Goal: Task Accomplishment & Management: Manage account settings

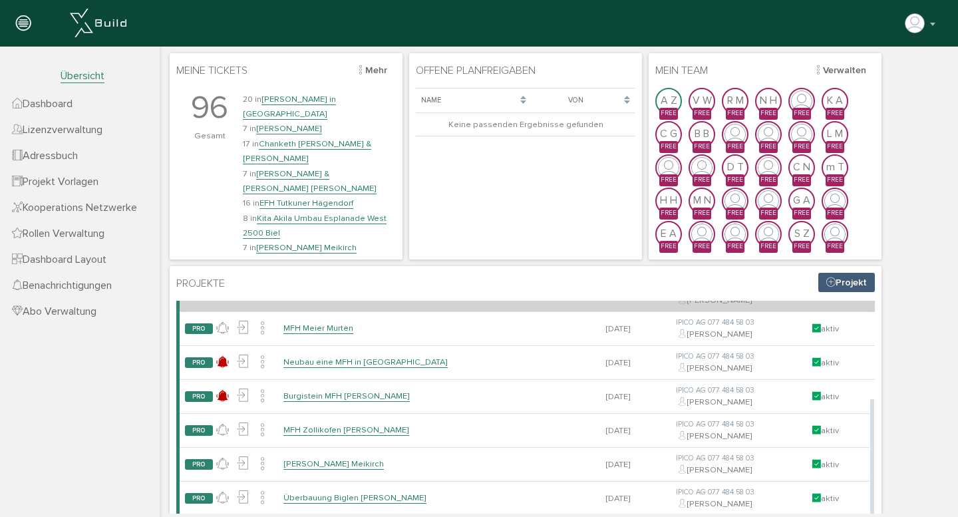
scroll to position [175, 0]
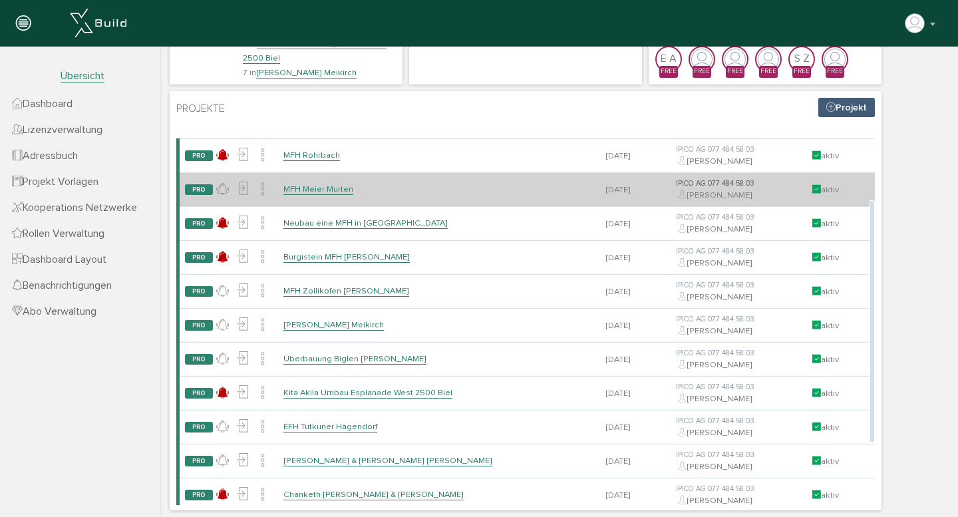
click at [321, 186] on link "MFH Meier Murten" at bounding box center [318, 189] width 70 height 11
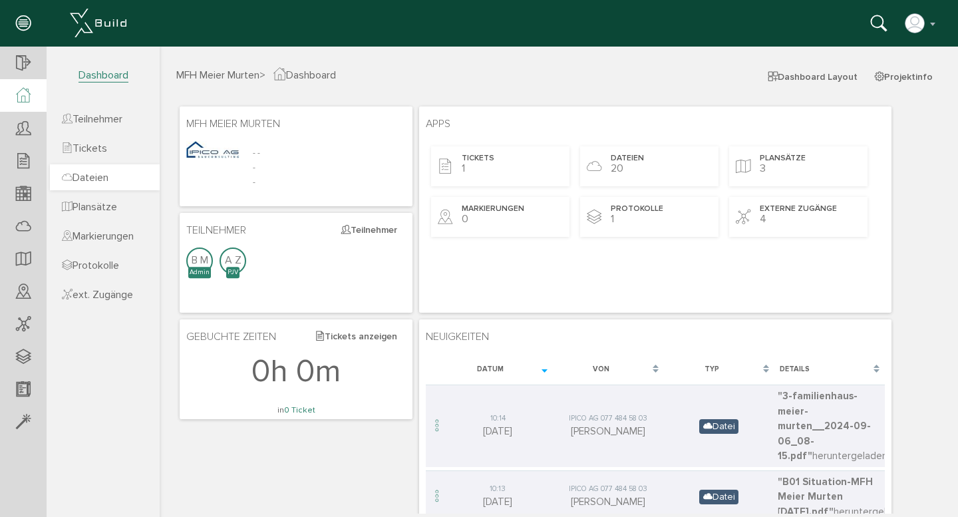
click at [95, 178] on span "Dateien" at bounding box center [85, 177] width 47 height 13
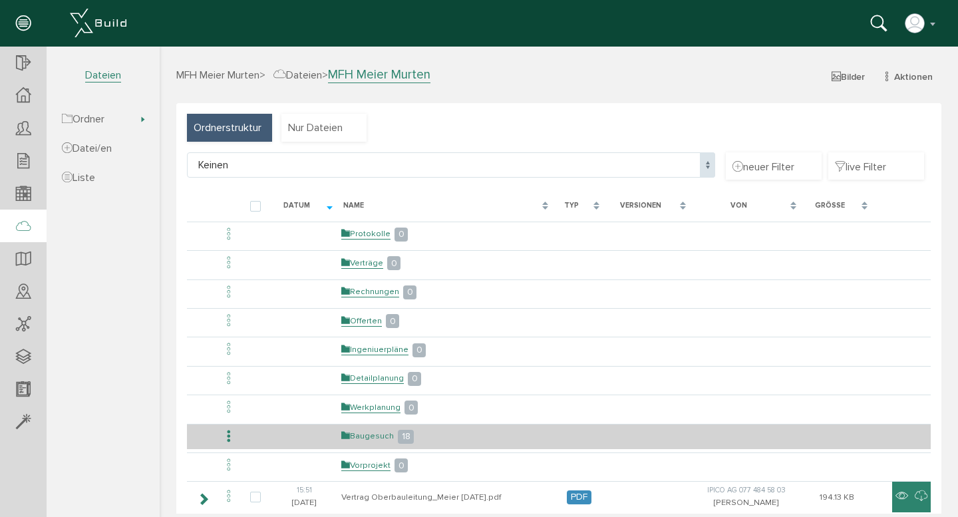
click at [365, 437] on link "Baugesuch" at bounding box center [367, 436] width 53 height 11
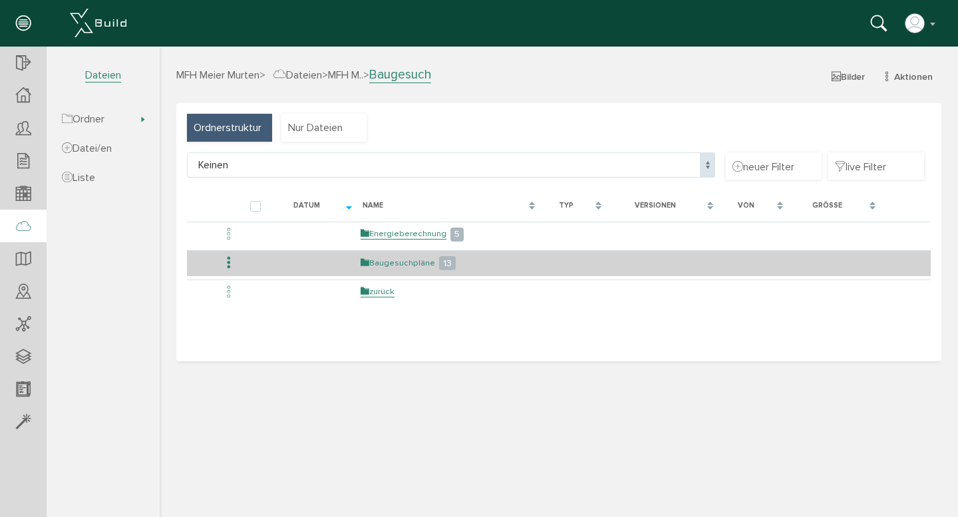
click at [411, 262] on link "Baugesuchpläne" at bounding box center [398, 263] width 75 height 11
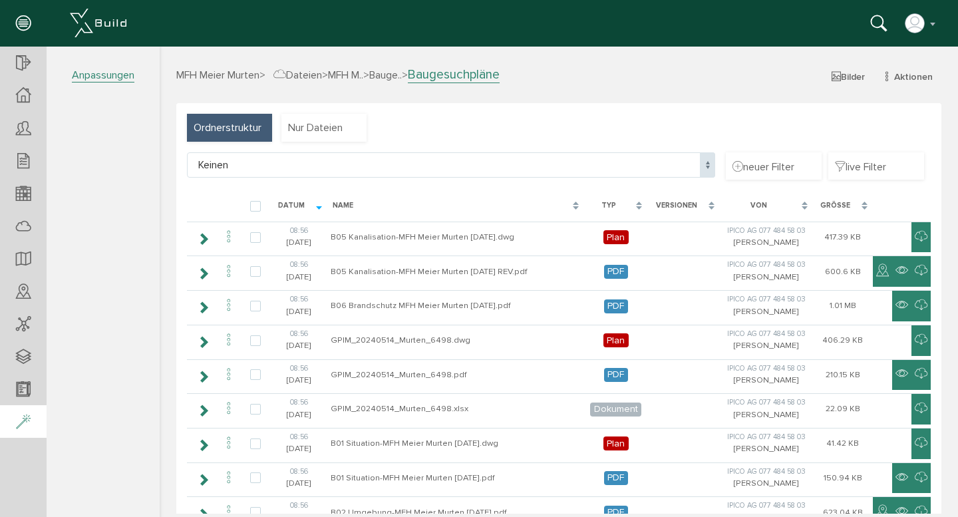
click at [22, 425] on icon at bounding box center [23, 422] width 15 height 19
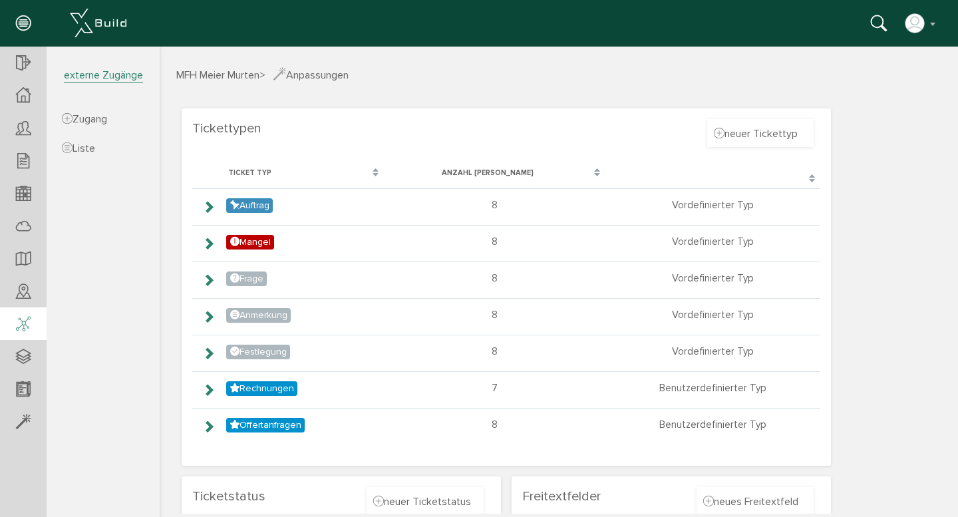
click at [24, 329] on icon at bounding box center [23, 324] width 15 height 19
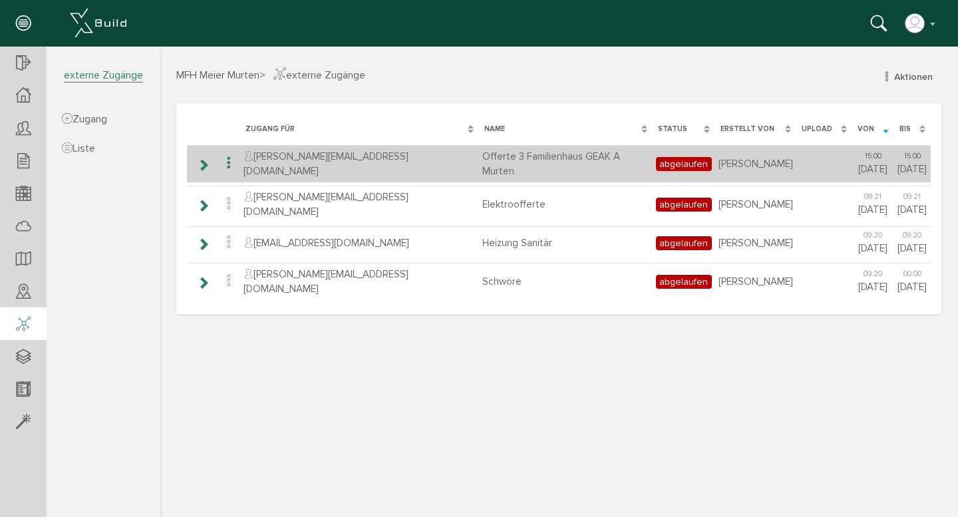
click at [205, 162] on icon at bounding box center [203, 165] width 13 height 11
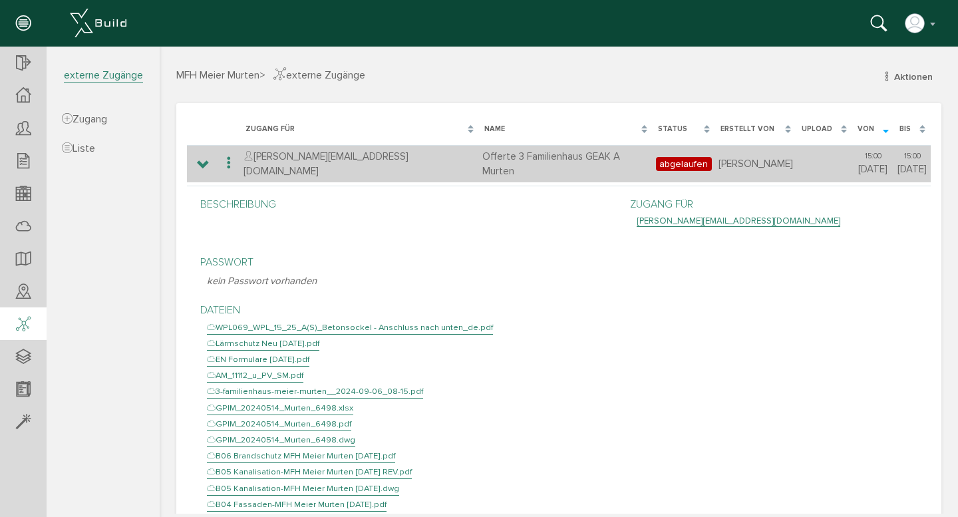
click at [226, 162] on icon at bounding box center [229, 163] width 16 height 18
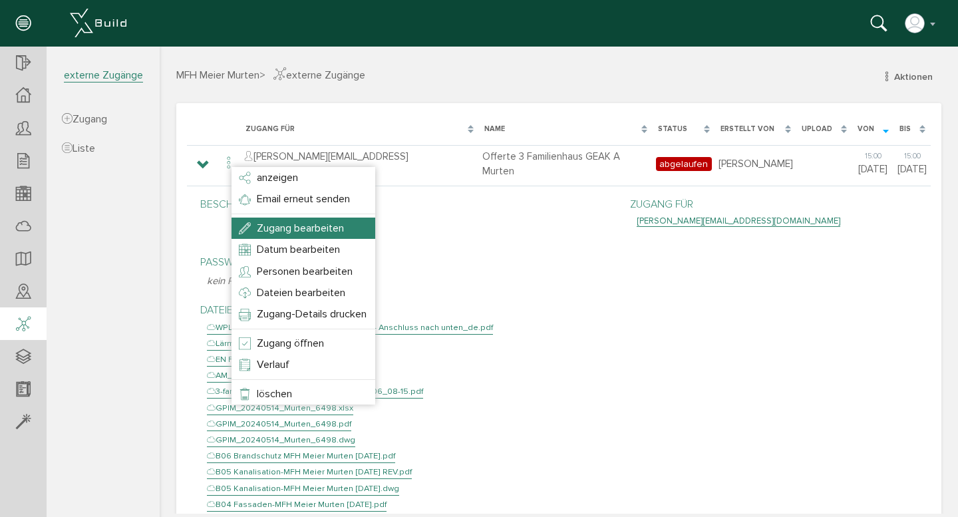
click at [277, 225] on span "Zugang bearbeiten" at bounding box center [300, 228] width 87 height 13
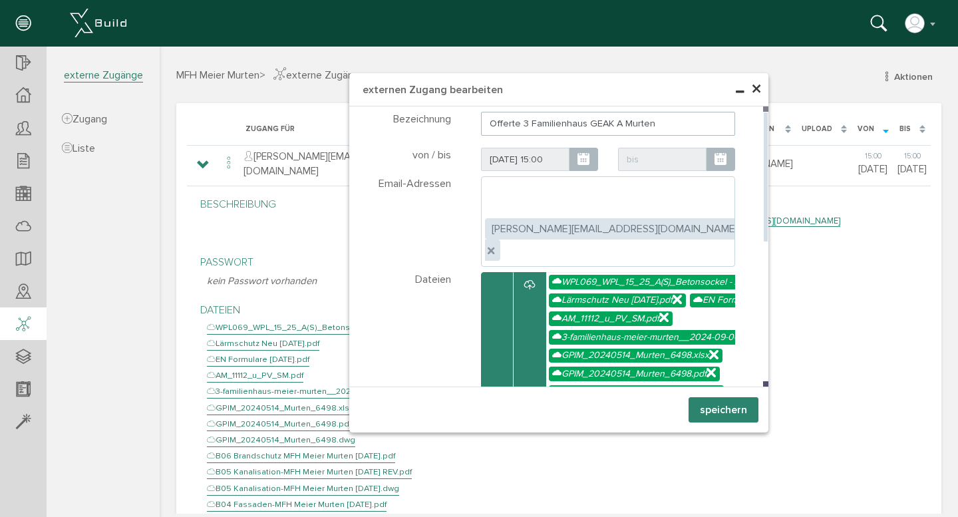
click at [715, 158] on icon at bounding box center [721, 159] width 12 height 15
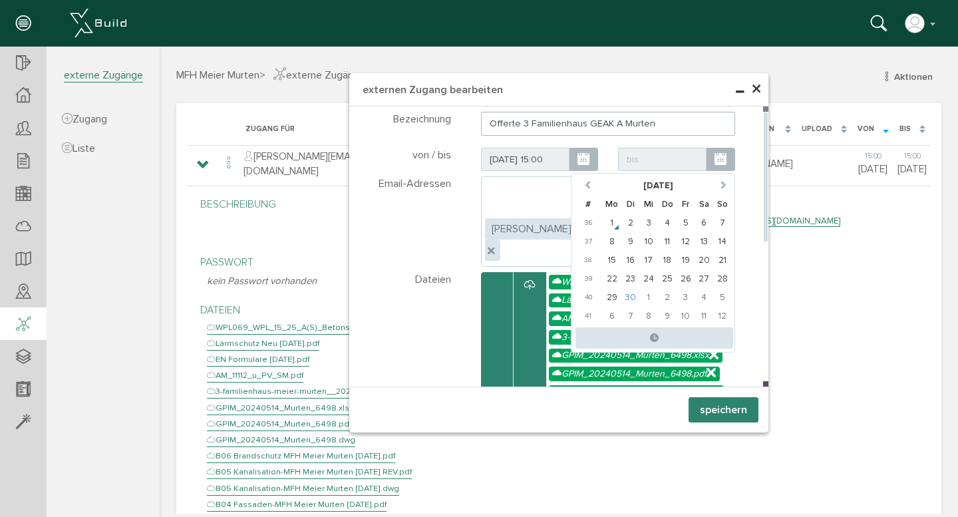
click at [626, 298] on td "30" at bounding box center [631, 297] width 19 height 19
type input "[DATE] 00:00"
click at [433, 203] on div "Email-Adressen" at bounding box center [412, 221] width 98 height 91
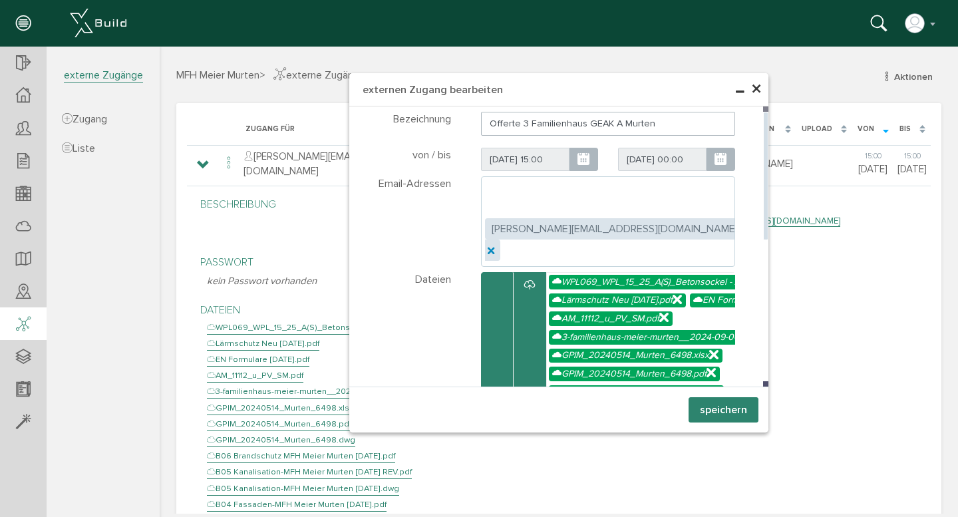
click at [492, 247] on icon at bounding box center [490, 249] width 5 height 5
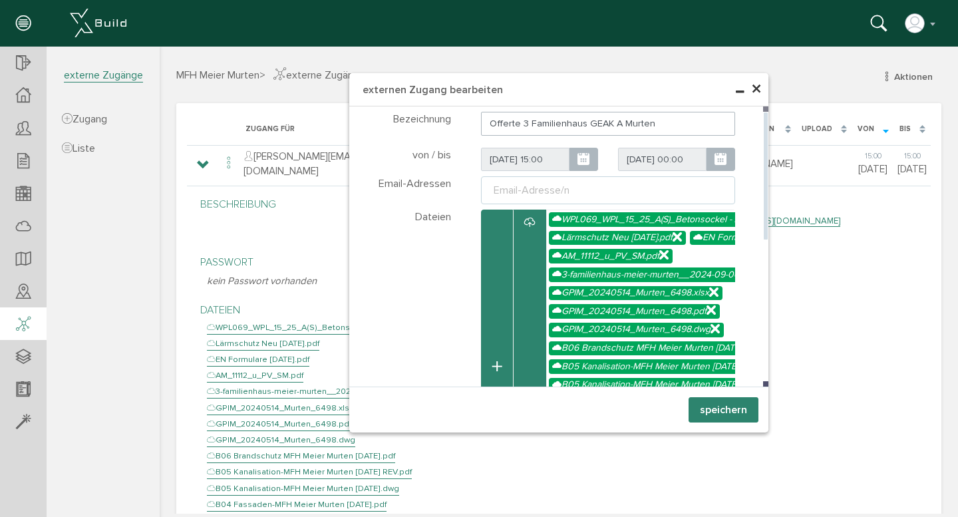
click at [606, 196] on ul "Email-Adresse/n" at bounding box center [608, 190] width 255 height 28
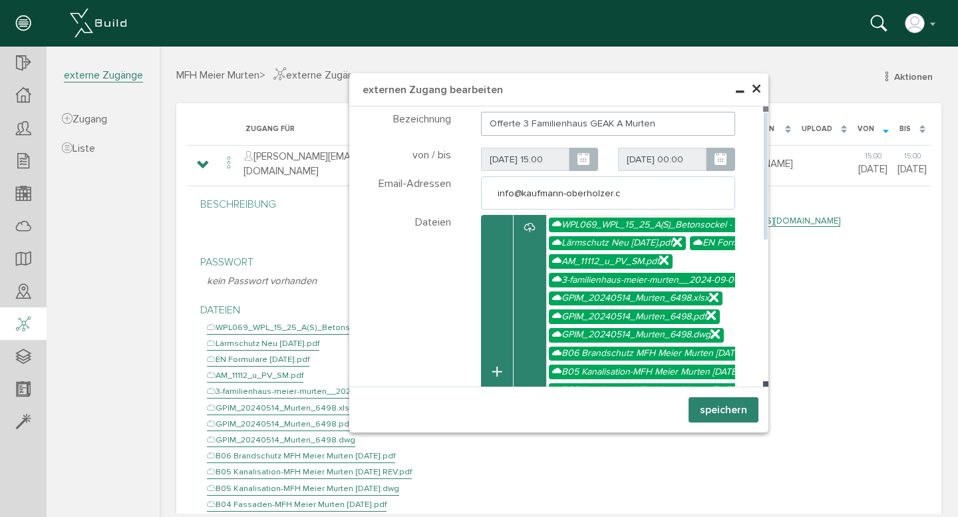
type input "[EMAIL_ADDRESS][DOMAIN_NAME]"
type textarea "[EMAIL_ADDRESS][DOMAIN_NAME]"
click at [724, 411] on button "speichern" at bounding box center [724, 409] width 70 height 25
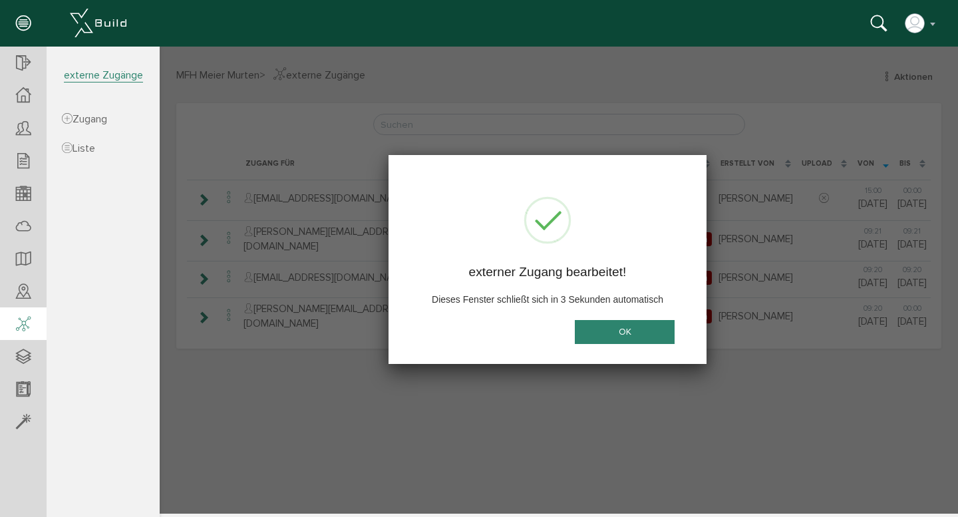
click at [628, 333] on button "OK" at bounding box center [625, 332] width 100 height 25
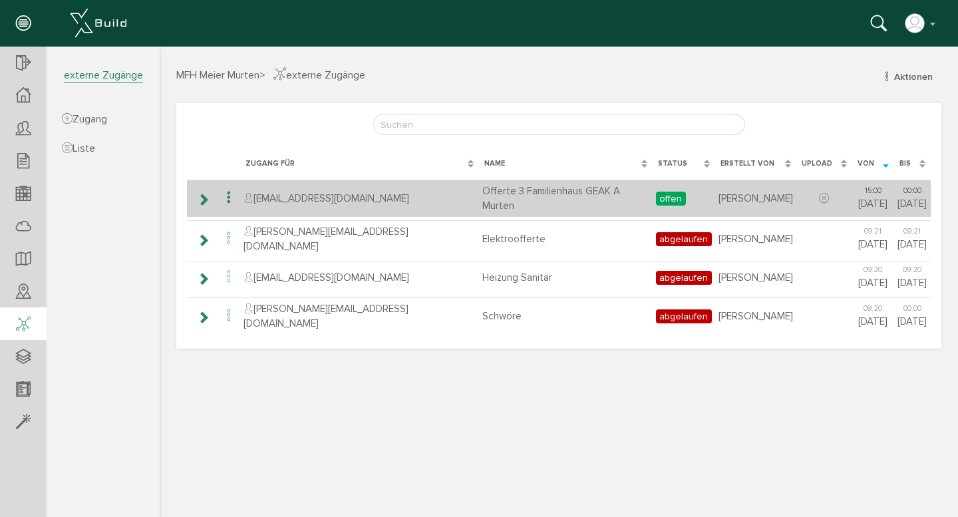
click at [228, 196] on icon at bounding box center [229, 198] width 16 height 18
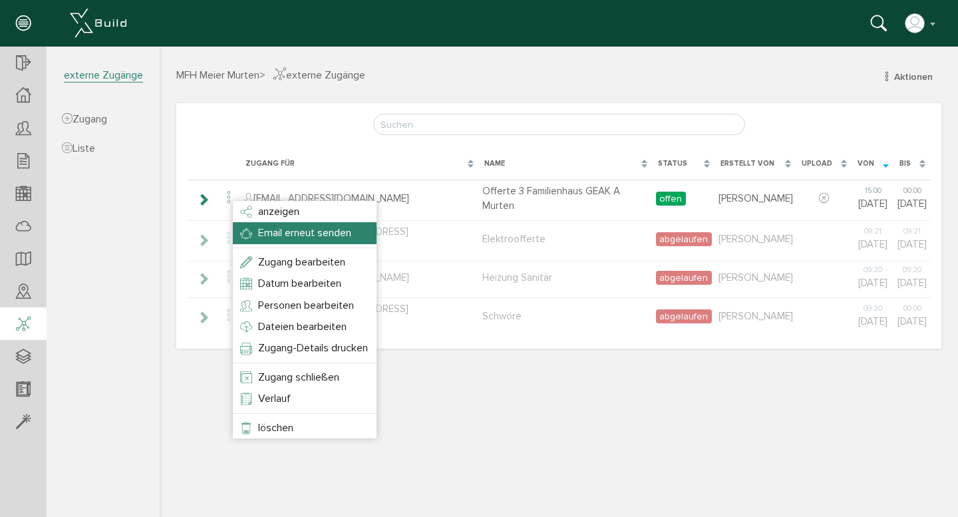
click at [268, 232] on span "Email erneut senden" at bounding box center [304, 232] width 93 height 13
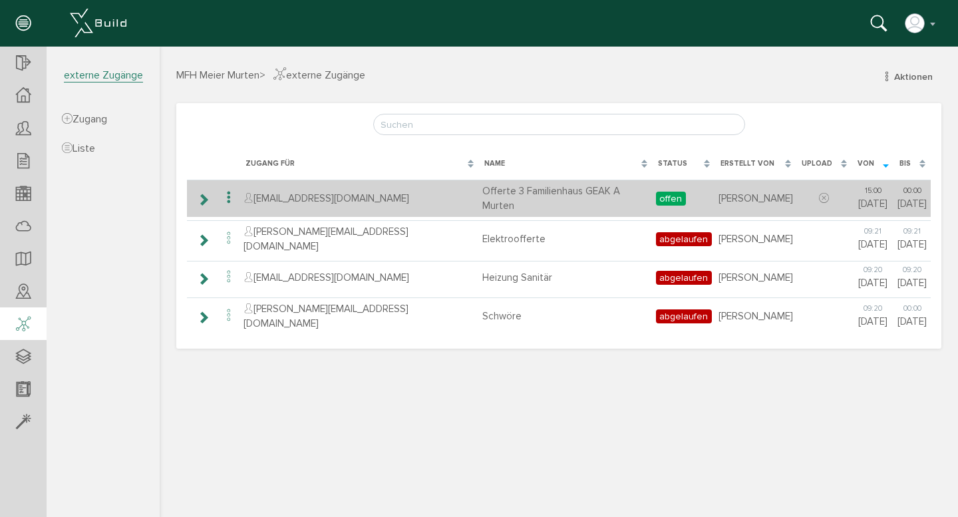
click at [229, 197] on icon at bounding box center [229, 198] width 16 height 18
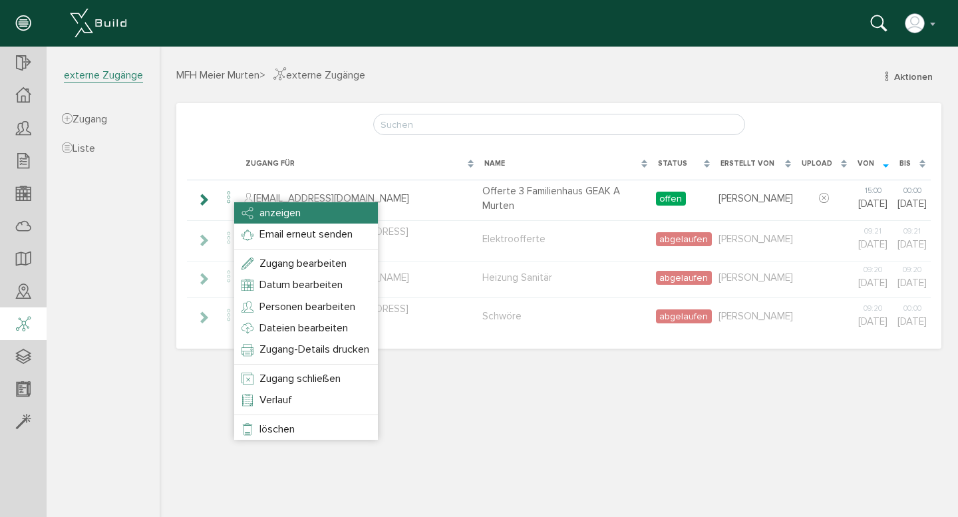
click at [254, 206] on li "anzeigen" at bounding box center [306, 212] width 144 height 21
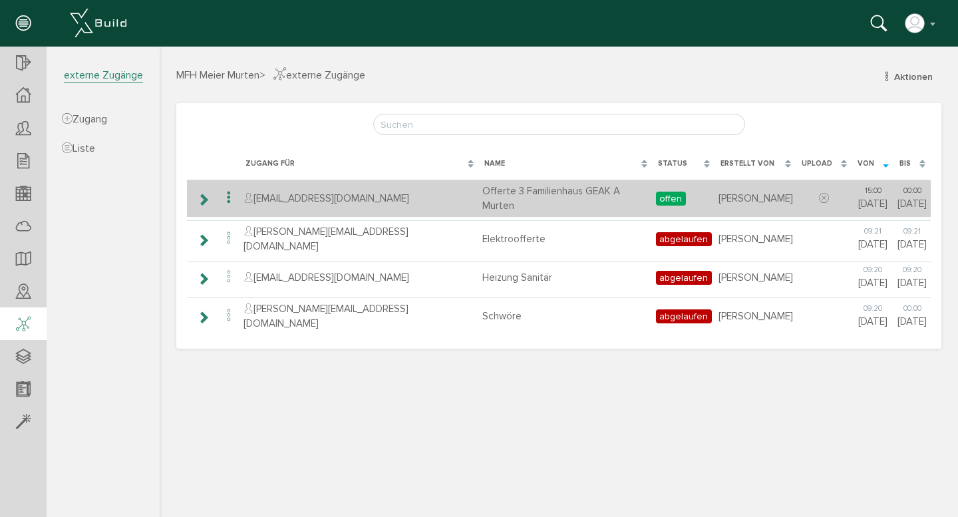
click at [203, 199] on icon at bounding box center [203, 199] width 13 height 11
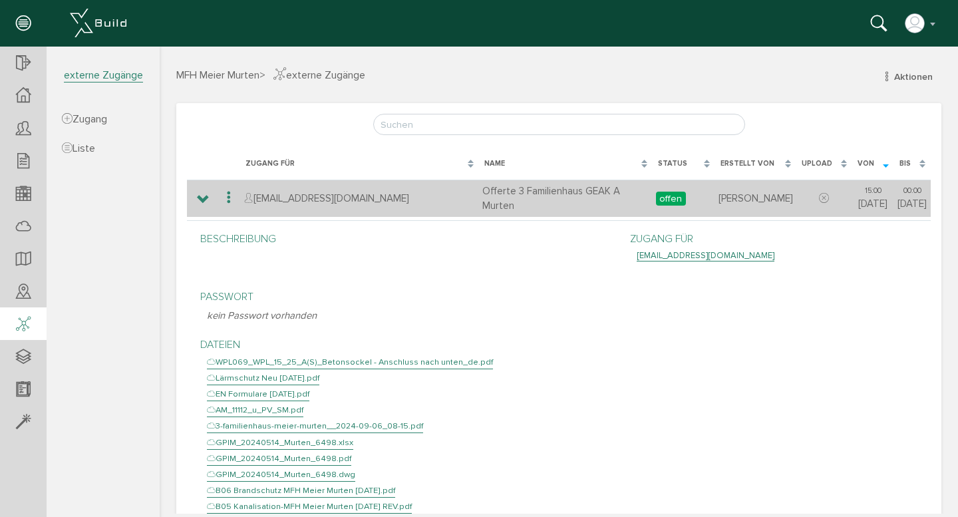
click at [227, 197] on icon at bounding box center [229, 198] width 16 height 18
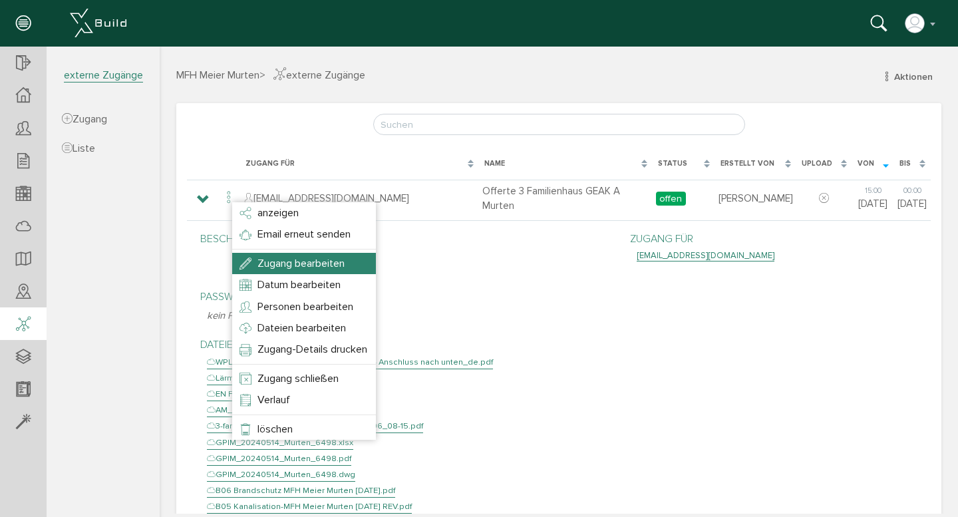
click at [263, 262] on span "Zugang bearbeiten" at bounding box center [301, 263] width 87 height 13
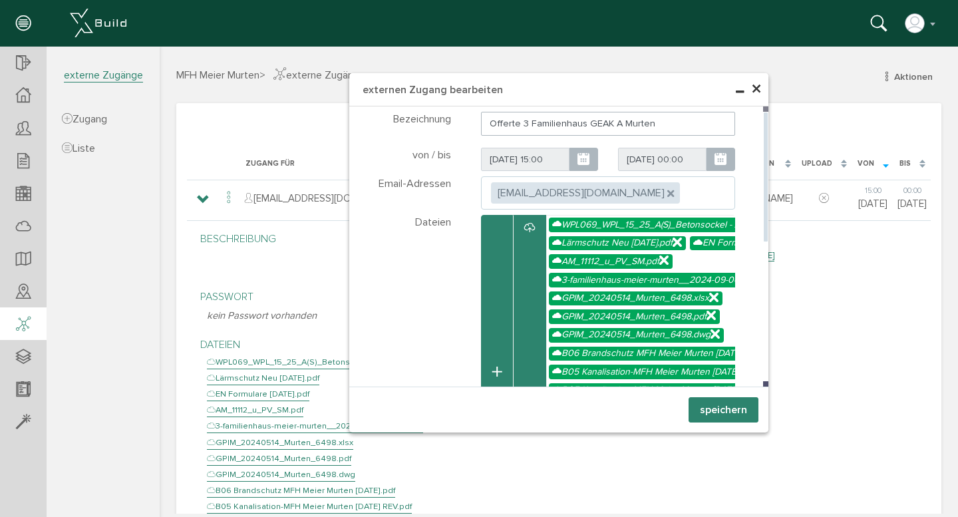
click at [655, 193] on ul ", [EMAIL_ADDRESS][DOMAIN_NAME]" at bounding box center [608, 192] width 255 height 33
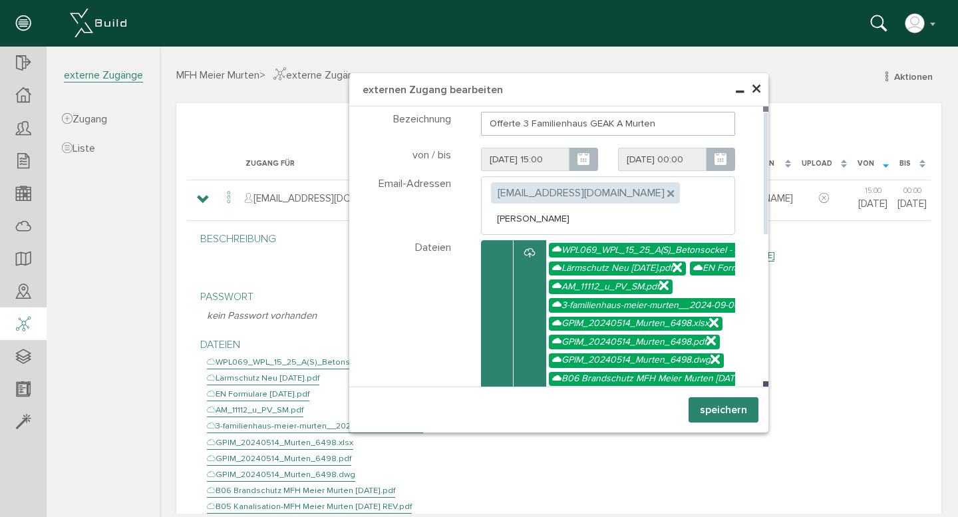
type input "[PERSON_NAME][EMAIL_ADDRESS][DOMAIN_NAME]"
type textarea "[EMAIL_ADDRESS][DOMAIN_NAME],[DOMAIN_NAME][EMAIL_ADDRESS][DOMAIN_NAME]"
click at [656, 200] on ul ", [EMAIL_ADDRESS][DOMAIN_NAME] , [PERSON_NAME][EMAIL_ADDRESS][DOMAIN_NAME] [PER…" at bounding box center [608, 205] width 255 height 59
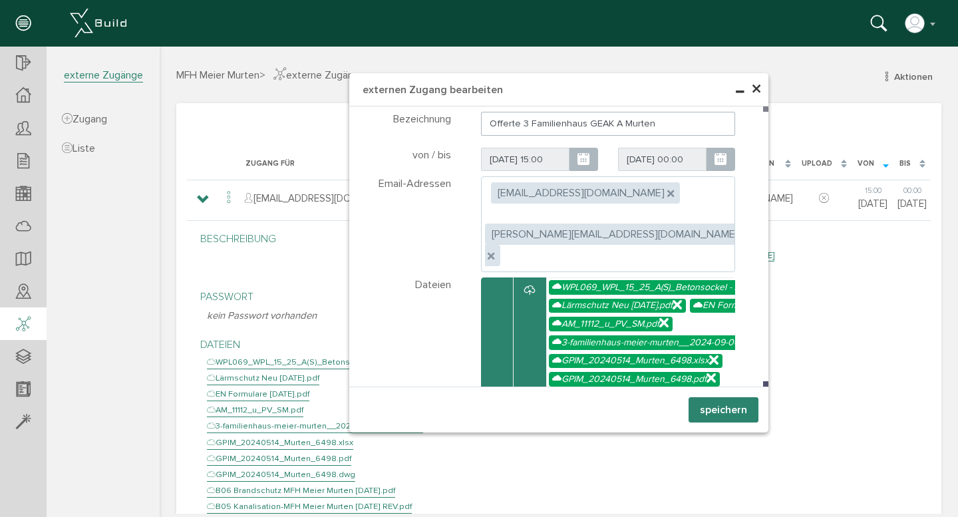
click at [730, 409] on button "speichern" at bounding box center [724, 409] width 70 height 25
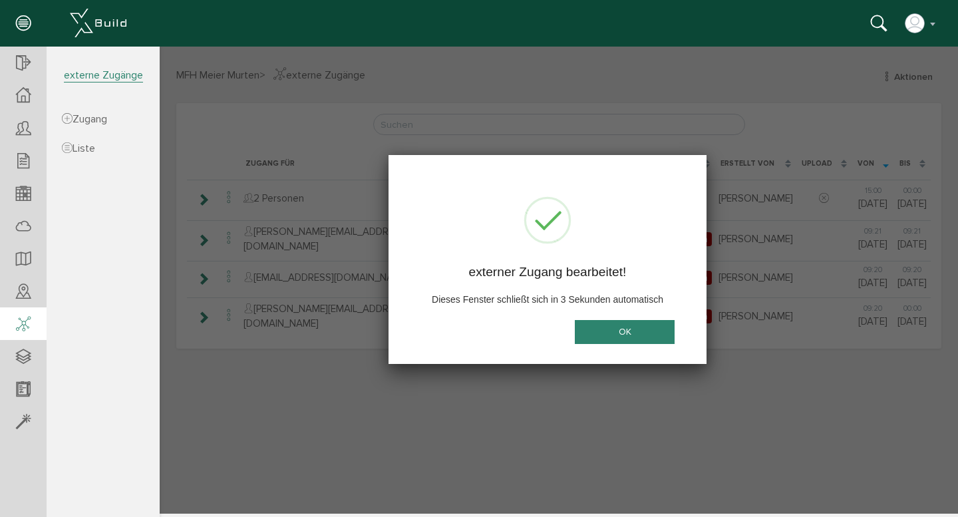
click at [606, 327] on button "OK" at bounding box center [625, 332] width 100 height 25
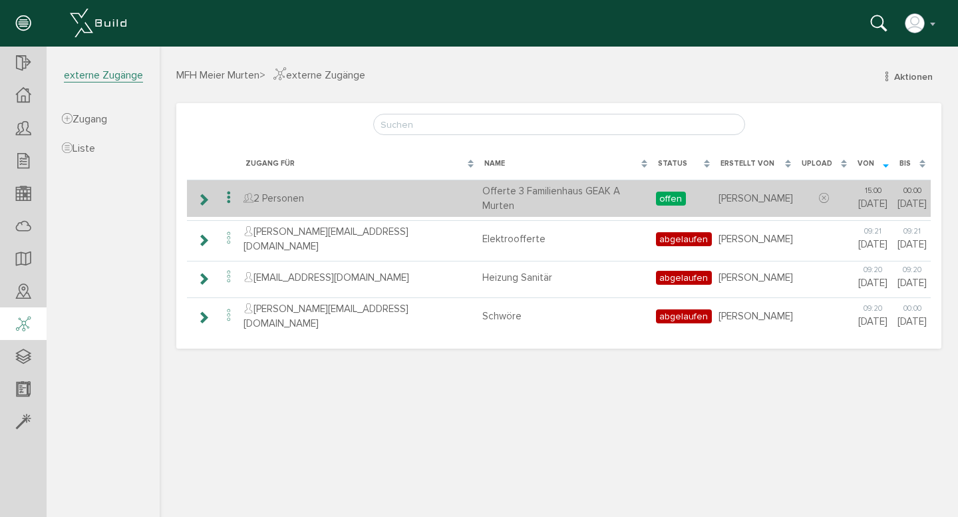
click at [228, 198] on icon at bounding box center [229, 198] width 16 height 18
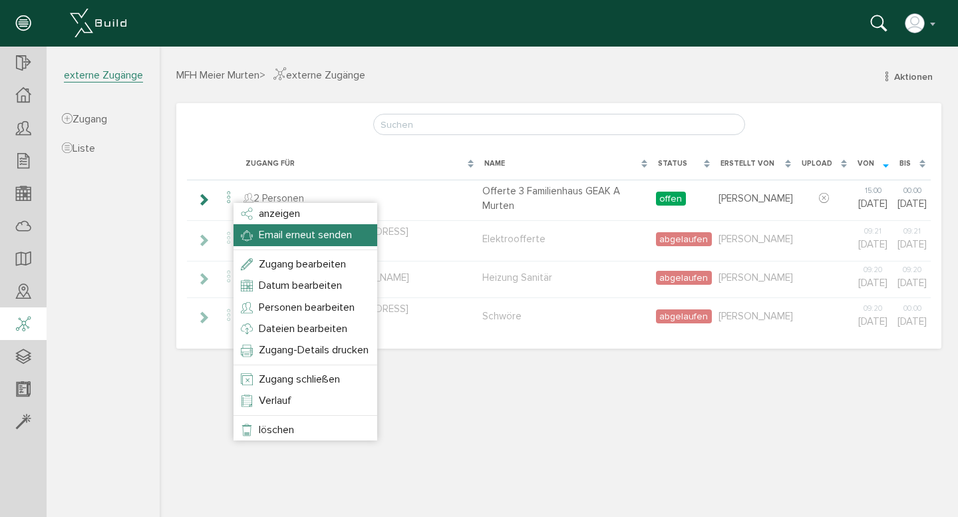
click at [256, 229] on li "Email erneut senden" at bounding box center [306, 234] width 144 height 21
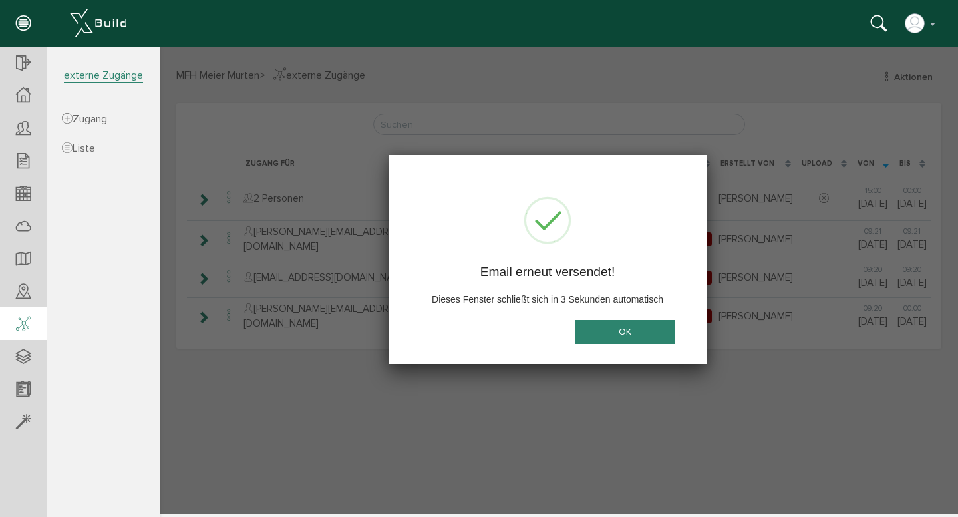
click at [620, 328] on button "OK" at bounding box center [625, 332] width 100 height 25
